Goal: Task Accomplishment & Management: Manage account settings

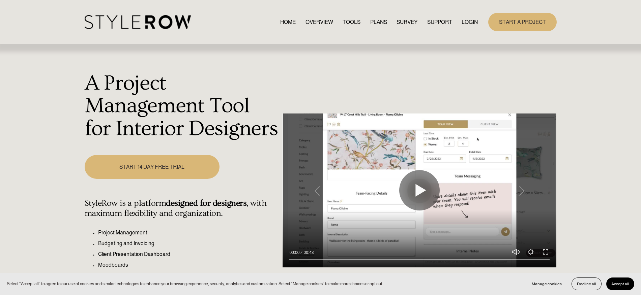
click at [465, 22] on link "LOGIN" at bounding box center [470, 22] width 16 height 9
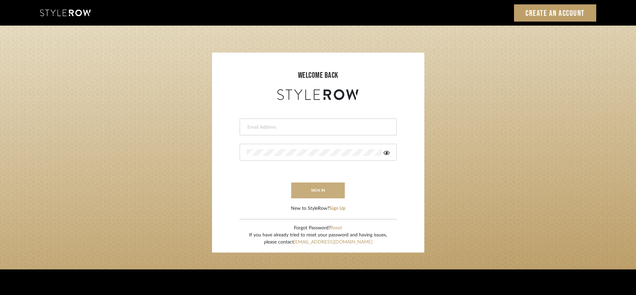
type input "rayeinteriordesign@gmail.com"
click at [330, 191] on button "sign in" at bounding box center [318, 191] width 54 height 16
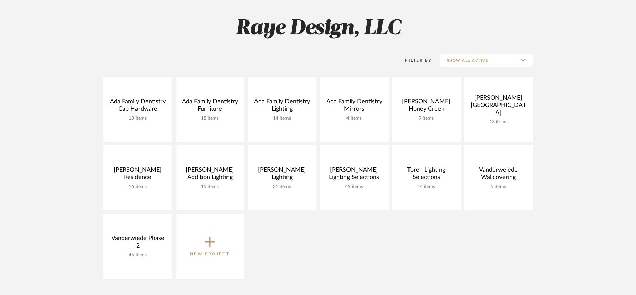
scroll to position [88, 0]
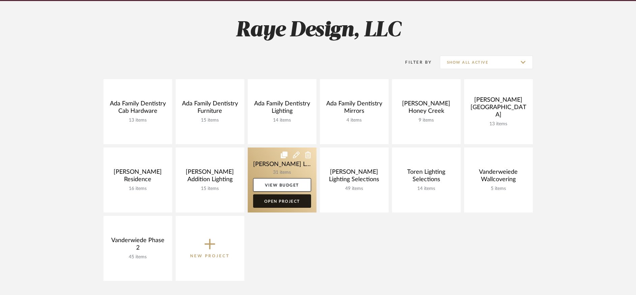
click at [291, 204] on link "Open Project" at bounding box center [282, 201] width 58 height 13
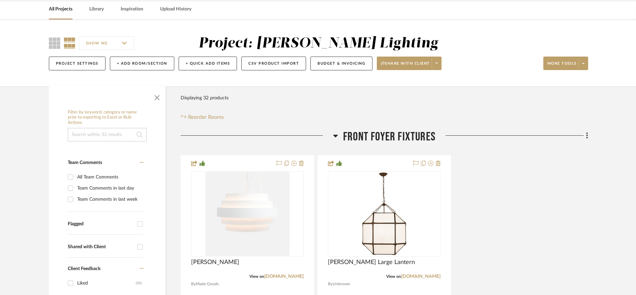
scroll to position [69, 0]
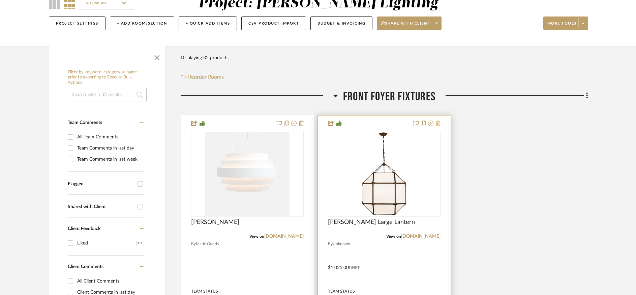
click at [439, 126] on icon at bounding box center [438, 123] width 5 height 5
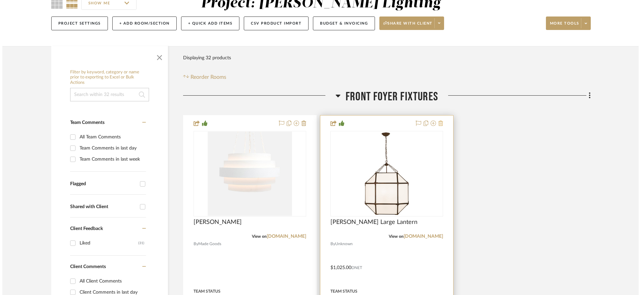
scroll to position [0, 0]
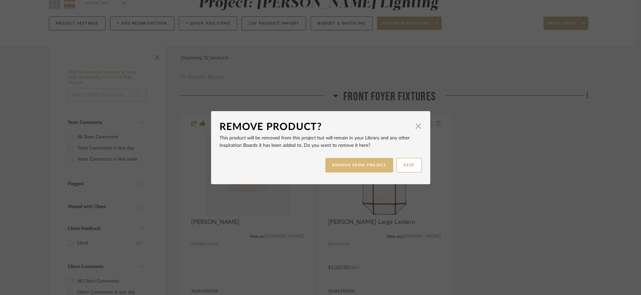
click at [365, 166] on button "REMOVE FROM PROJECT" at bounding box center [359, 165] width 68 height 14
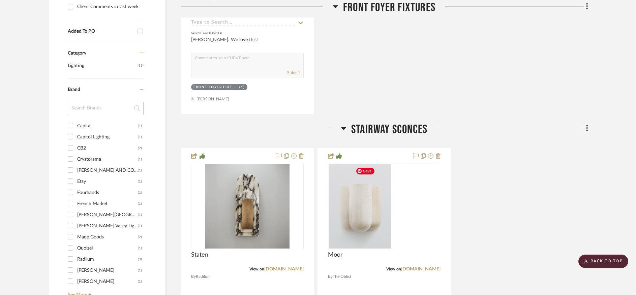
scroll to position [374, 0]
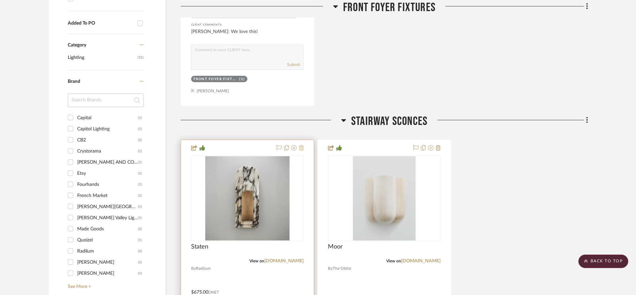
click at [301, 150] on icon at bounding box center [301, 147] width 5 height 5
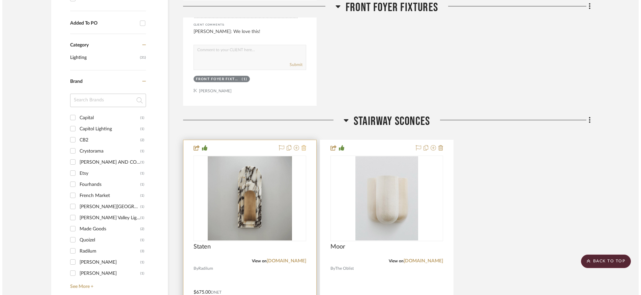
scroll to position [0, 0]
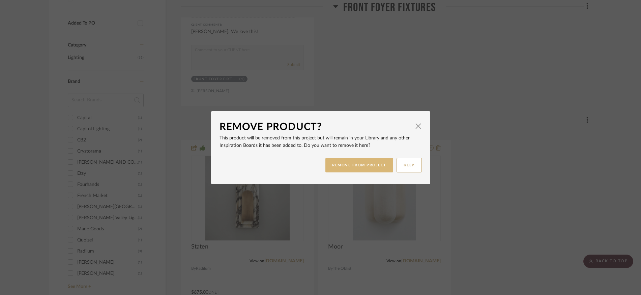
click at [343, 167] on button "REMOVE FROM PROJECT" at bounding box center [359, 165] width 68 height 14
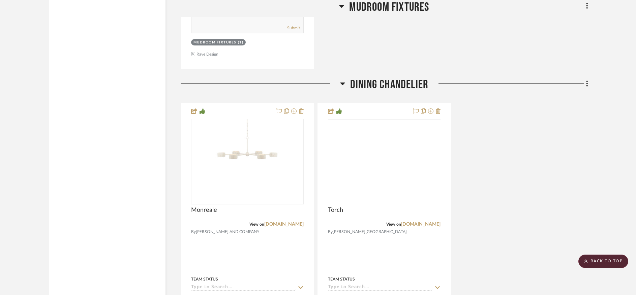
scroll to position [4048, 0]
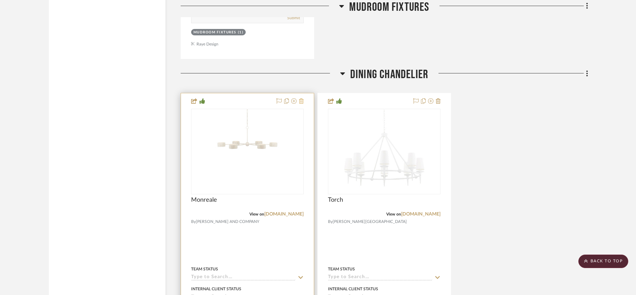
click at [303, 102] on icon at bounding box center [301, 100] width 5 height 5
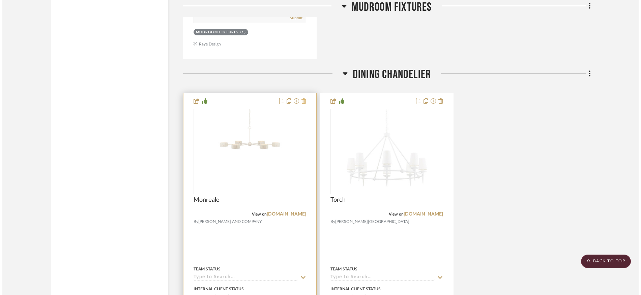
scroll to position [0, 0]
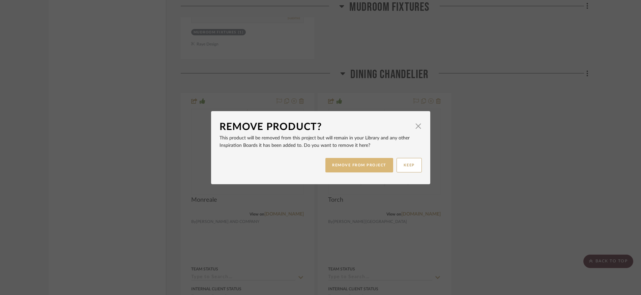
click at [347, 167] on button "REMOVE FROM PROJECT" at bounding box center [359, 165] width 68 height 14
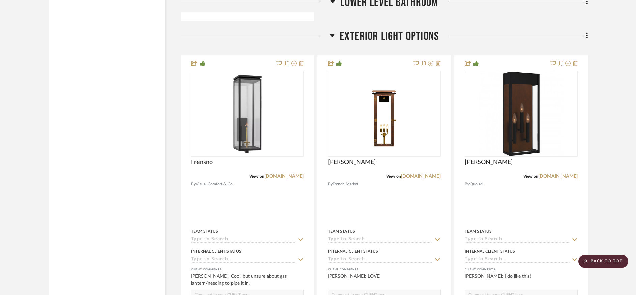
scroll to position [8701, 0]
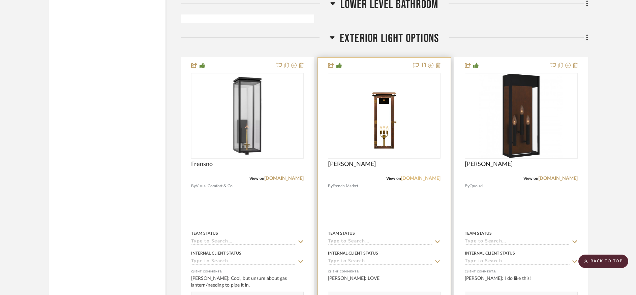
click at [401, 178] on link "frenchmarketlanterns.com" at bounding box center [420, 178] width 39 height 5
